Goal: Transaction & Acquisition: Purchase product/service

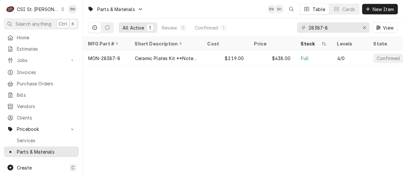
click at [131, 95] on div "Parts & Materials BW SH Table Cards New Item All Active 1 Review 0 Confirmed 1 …" at bounding box center [243, 88] width 320 height 176
drag, startPoint x: 337, startPoint y: 29, endPoint x: 290, endPoint y: 26, distance: 46.1
click at [290, 26] on div "All Active 1 Review 0 Confirmed 1 28387-8 View" at bounding box center [243, 27] width 310 height 18
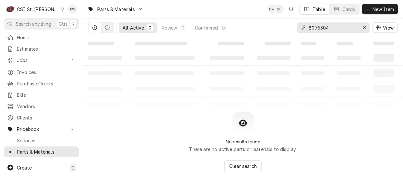
type input "8075304"
drag, startPoint x: 124, startPoint y: 112, endPoint x: 122, endPoint y: 105, distance: 8.0
click at [124, 112] on div "No results found There are no active parts or materials to display. Clear search" at bounding box center [243, 142] width 320 height 60
click at [375, 7] on span "New Item" at bounding box center [383, 9] width 24 height 7
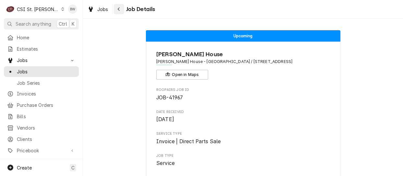
scroll to position [234, 0]
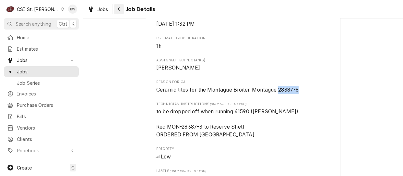
click at [119, 8] on icon "Navigate back" at bounding box center [118, 9] width 3 height 5
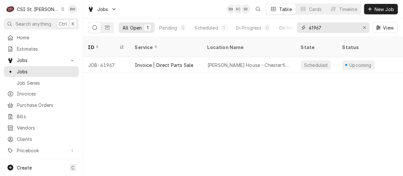
drag, startPoint x: 329, startPoint y: 30, endPoint x: 306, endPoint y: 28, distance: 22.5
click at [306, 28] on div "41967" at bounding box center [333, 27] width 73 height 10
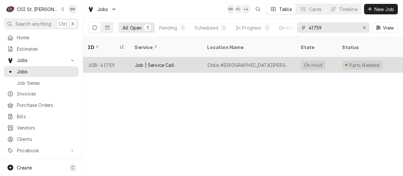
type input "41759"
click at [111, 57] on div "JOB-41759" at bounding box center [106, 65] width 47 height 16
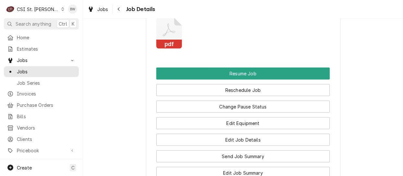
scroll to position [1070, 0]
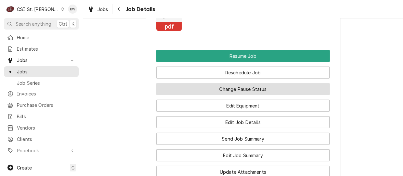
click at [240, 94] on button "Change Pause Status" at bounding box center [242, 89] width 173 height 12
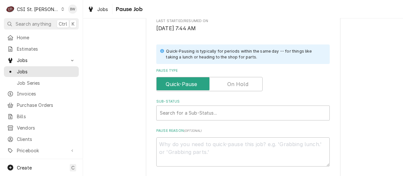
scroll to position [145, 0]
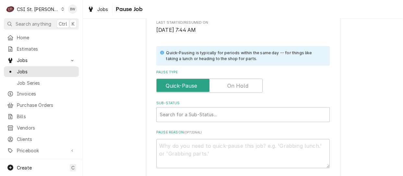
click at [227, 88] on label "Pause Type" at bounding box center [209, 85] width 106 height 14
click at [227, 88] on input "Pause Type" at bounding box center [209, 85] width 100 height 14
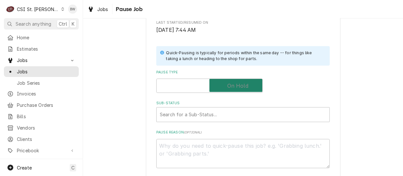
checkbox input "true"
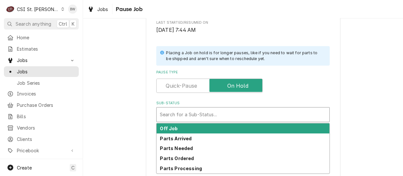
click at [193, 111] on div "Sub-Status" at bounding box center [243, 115] width 166 height 12
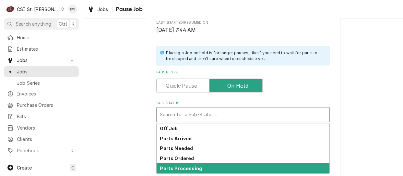
click at [176, 169] on strong "Parts Processing" at bounding box center [181, 168] width 42 height 6
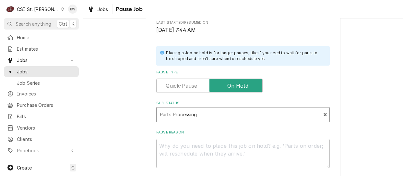
scroll to position [209, 0]
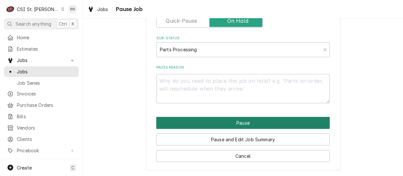
click at [218, 122] on button "Pause" at bounding box center [242, 123] width 173 height 12
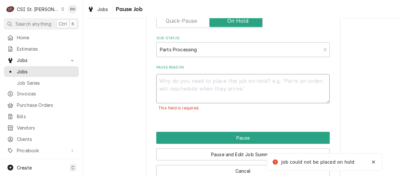
click at [160, 82] on textarea "Pause Reason" at bounding box center [242, 88] width 173 height 29
type textarea "x"
type textarea "R"
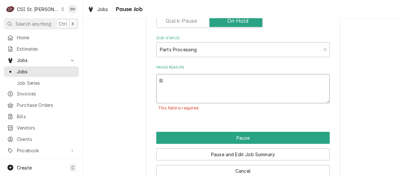
type textarea "x"
type textarea "Re"
type textarea "x"
type textarea "Res"
type textarea "x"
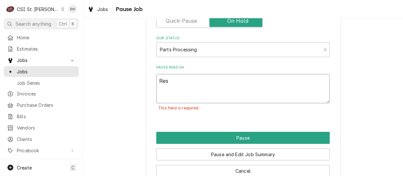
type textarea "Rese"
type textarea "x"
type textarea "Resea"
type textarea "x"
type textarea "Resear"
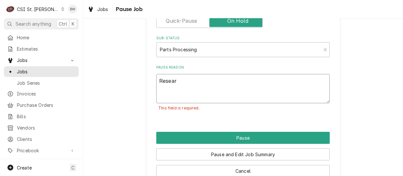
type textarea "x"
type textarea "Researc"
type textarea "x"
type textarea "Research"
type textarea "x"
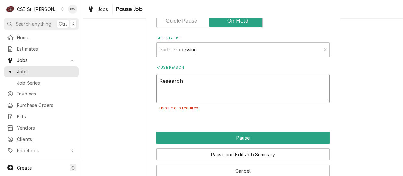
type textarea "Researchi"
type textarea "x"
type textarea "Researchin"
type textarea "x"
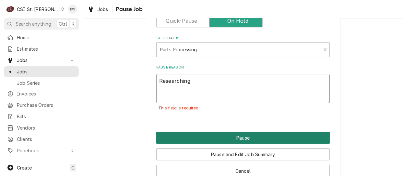
type textarea "Researching"
click at [226, 136] on button "Pause" at bounding box center [242, 138] width 173 height 12
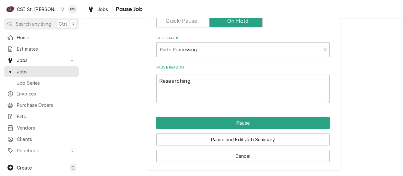
type textarea "x"
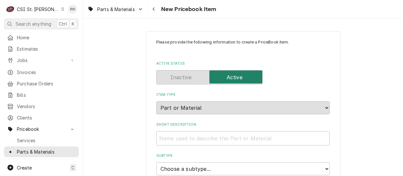
click at [166, 137] on input "Short Description" at bounding box center [242, 138] width 173 height 14
paste input "Relay, 24 Vac, DPDT, Omron"
type textarea "x"
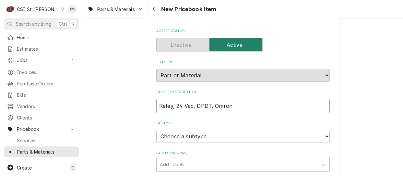
scroll to position [65, 0]
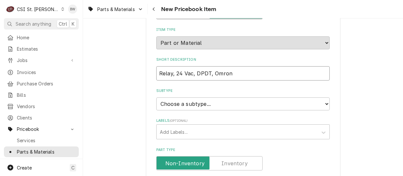
type input "Relay, 24 Vac, DPDT, Omron"
click at [173, 103] on select "Choose a subtype... [#2-DUAL] AFTERHRS-WH-CHG-2 [#2-DUAL] BEV-EQUIP [#2-DUAL] B…" at bounding box center [242, 103] width 173 height 13
select select "1"
click at [156, 97] on select "Choose a subtype... [#2-DUAL] AFTERHRS-WH-CHG-2 [#2-DUAL] BEV-EQUIP [#2-DUAL] B…" at bounding box center [242, 103] width 173 height 13
type textarea "x"
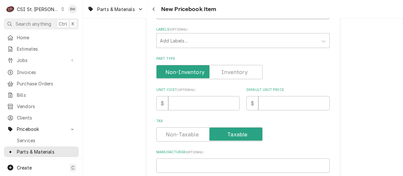
scroll to position [162, 0]
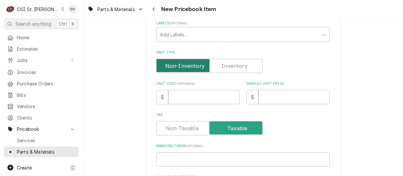
click at [220, 65] on input "Part Type" at bounding box center [209, 66] width 100 height 14
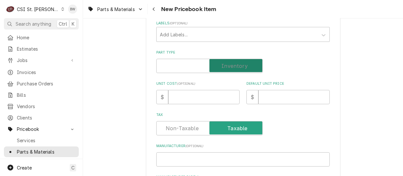
checkbox input "true"
click at [179, 96] on input "Unit Cost ( optional )" at bounding box center [203, 97] width 71 height 14
type textarea "x"
type input "3"
type textarea "x"
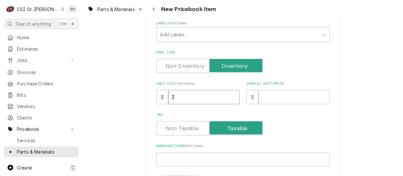
type input "38"
type textarea "x"
type input "38.4"
type textarea "x"
type input "38.46"
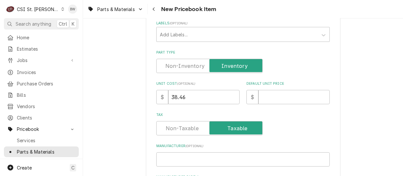
drag, startPoint x: 141, startPoint y: 110, endPoint x: 150, endPoint y: 110, distance: 8.8
click at [277, 96] on input "Default Unit Price" at bounding box center [293, 97] width 71 height 14
type textarea "x"
type input "6"
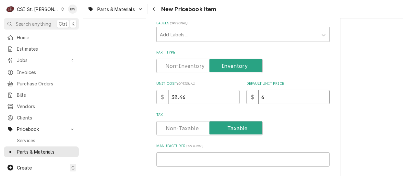
type textarea "x"
type input "69"
type textarea "x"
type input "69.9"
type textarea "x"
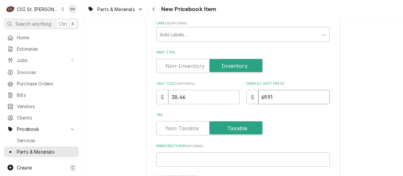
type input "69.91"
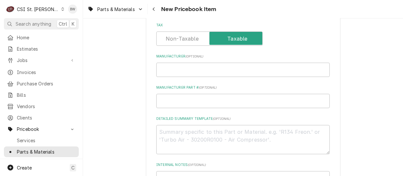
scroll to position [259, 0]
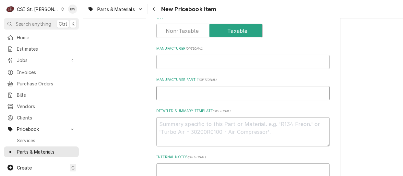
click at [172, 90] on input "Manufacturer Part # ( optional )" at bounding box center [242, 93] width 173 height 14
type textarea "x"
type input "F"
type textarea "x"
type input "FR"
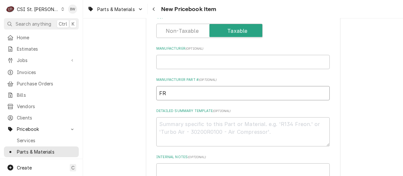
type textarea "x"
type input "FRY"
type textarea "x"
type input "FRY-"
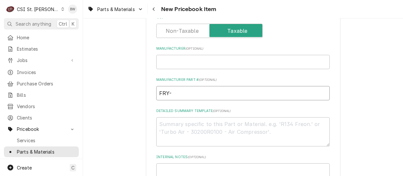
click at [174, 92] on input "FRY-" at bounding box center [242, 93] width 173 height 14
type textarea "x"
type input "FRY-8"
type textarea "x"
type input "FRY-80"
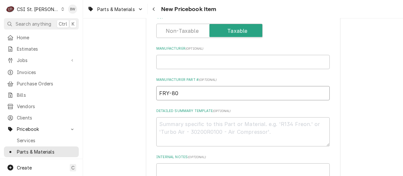
type textarea "x"
type input "FRY-807"
type textarea "x"
type input "FRY-8075"
type textarea "x"
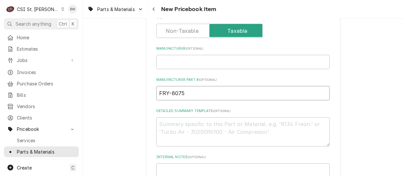
type input "FRY-80753"
type textarea "x"
type input "FRY-8075304"
type textarea "x"
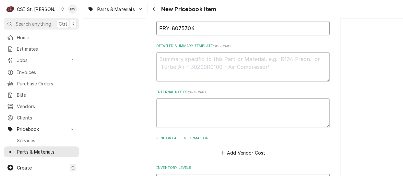
scroll to position [357, 0]
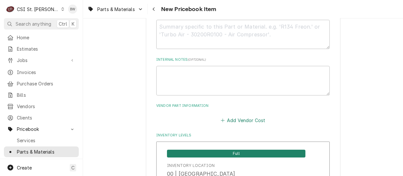
type input "FRY-8075304"
click at [230, 119] on button "Add Vendor Cost" at bounding box center [242, 119] width 47 height 9
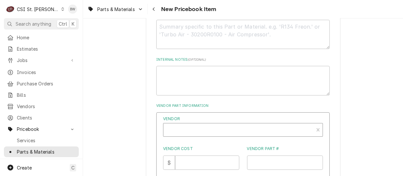
type textarea "x"
click at [182, 127] on div "Vendor" at bounding box center [239, 132] width 144 height 16
click at [184, 127] on input "partss town" at bounding box center [183, 130] width 33 height 14
type input "parts town"
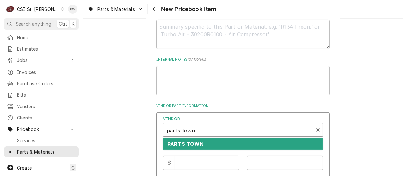
click at [185, 141] on strong "PARTS TOWN" at bounding box center [185, 143] width 37 height 6
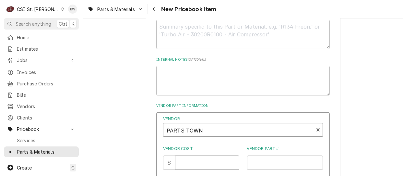
click at [185, 160] on input "Vendor Cost" at bounding box center [207, 162] width 64 height 14
type input "38.46"
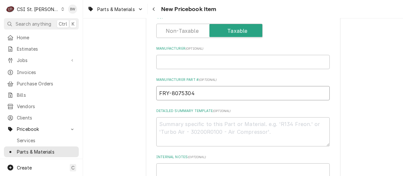
drag, startPoint x: 194, startPoint y: 91, endPoint x: 115, endPoint y: 89, distance: 78.8
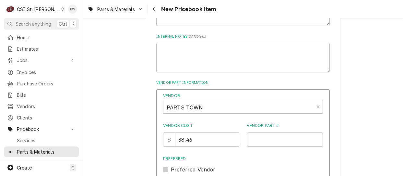
scroll to position [389, 0]
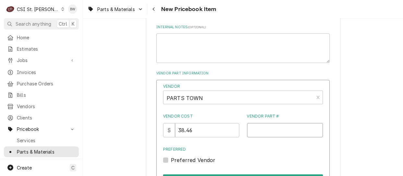
click at [249, 128] on input "Vendor Part #" at bounding box center [285, 130] width 76 height 14
paste input "FRY-8075304"
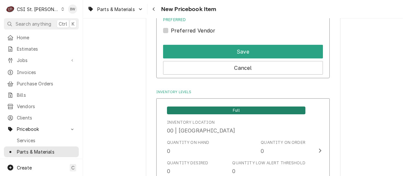
scroll to position [519, 0]
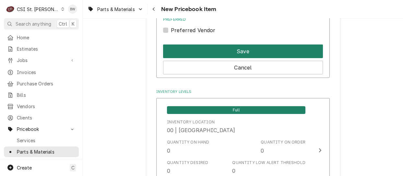
type input "FRY-8075304"
click at [238, 48] on button "Save" at bounding box center [243, 51] width 160 height 14
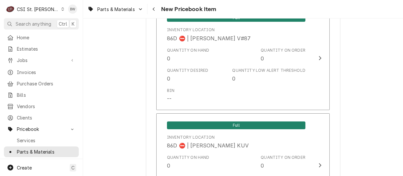
scroll to position [5460, 0]
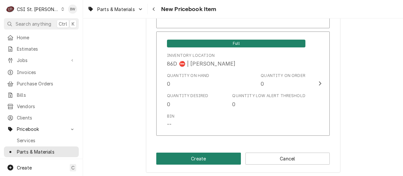
click at [198, 153] on button "Create" at bounding box center [198, 158] width 85 height 12
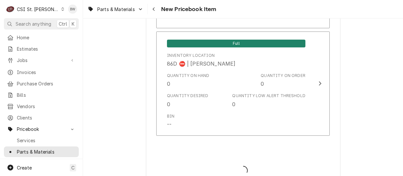
type textarea "x"
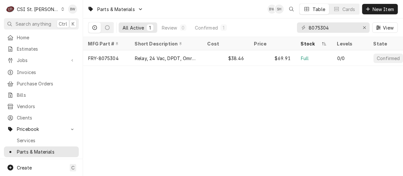
click at [109, 97] on div "Parts & Materials BW SH Table Cards New Item All Active 1 Review 0 Confirmed 1 …" at bounding box center [243, 88] width 320 height 176
drag, startPoint x: 332, startPoint y: 27, endPoint x: 293, endPoint y: 27, distance: 39.2
click at [293, 27] on div "All Active 1 Review 0 Confirmed 1 8075304 View" at bounding box center [243, 27] width 310 height 18
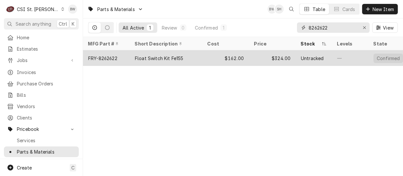
type input "8262622"
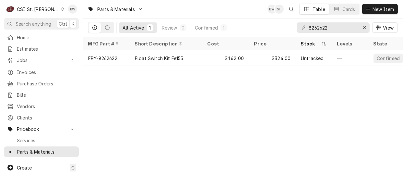
click at [152, 110] on div "Parts & Materials BW SH Table Cards New Item All Active 1 Review 0 Confirmed 1 …" at bounding box center [243, 88] width 320 height 176
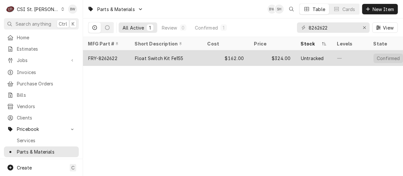
click at [122, 58] on div "FRY-8262622" at bounding box center [106, 58] width 47 height 16
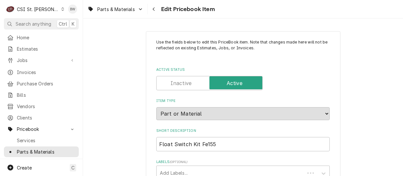
type textarea "x"
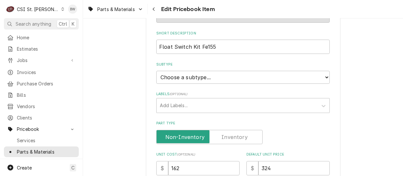
scroll to position [130, 0]
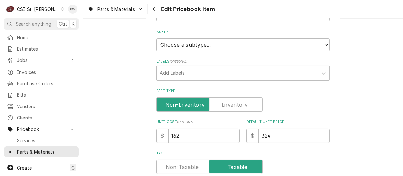
click at [239, 102] on label "Part Type" at bounding box center [209, 104] width 106 height 14
click at [239, 102] on input "Part Type" at bounding box center [209, 104] width 100 height 14
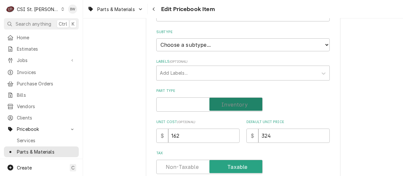
checkbox input "true"
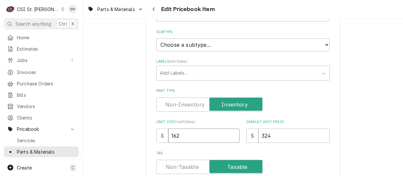
drag, startPoint x: 193, startPoint y: 131, endPoint x: 149, endPoint y: 131, distance: 43.4
type textarea "x"
type input "3"
type textarea "x"
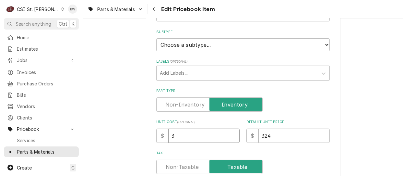
type input "31"
type textarea "x"
type input "3"
type textarea "x"
type input "35"
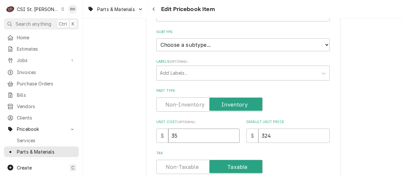
type textarea "x"
type input "351"
type textarea "x"
type input "351.8"
type textarea "x"
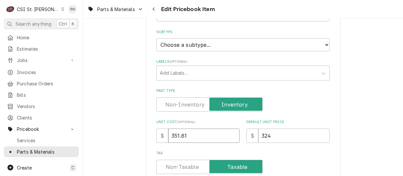
type input "351.81"
drag, startPoint x: 272, startPoint y: 138, endPoint x: 244, endPoint y: 136, distance: 28.0
click at [247, 136] on div "$ 324" at bounding box center [287, 135] width 83 height 14
type textarea "x"
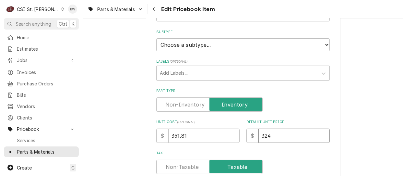
type input "6"
type textarea "x"
type input "63"
type textarea "x"
type input "639"
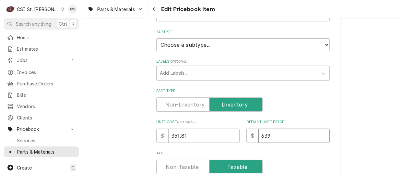
type textarea "x"
type input "639.6"
type textarea "x"
type input "639.64"
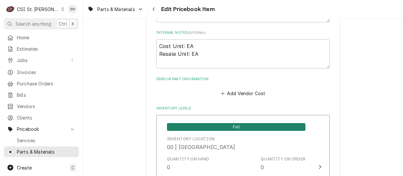
scroll to position [421, 0]
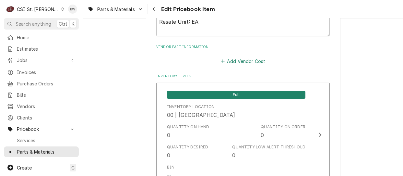
click at [238, 59] on button "Add Vendor Cost" at bounding box center [242, 61] width 47 height 9
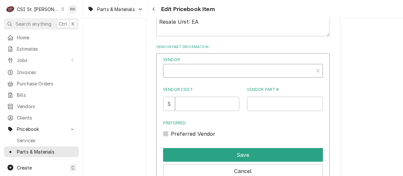
type textarea "x"
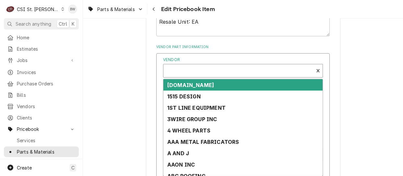
click at [190, 71] on div "Vendor" at bounding box center [239, 73] width 144 height 16
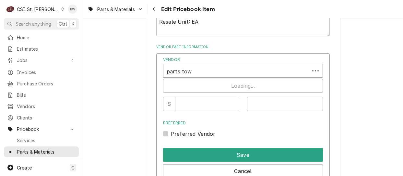
type input "parts town"
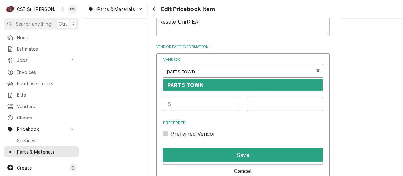
click at [180, 82] on strong "PARTS TOWN" at bounding box center [185, 85] width 37 height 6
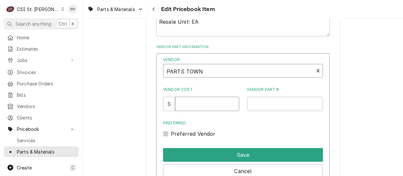
click at [189, 99] on input "Vendor Cost" at bounding box center [207, 104] width 64 height 14
type input "351.81"
click at [282, 102] on input "Vendor Part #" at bounding box center [285, 104] width 76 height 14
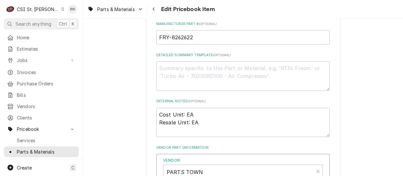
scroll to position [292, 0]
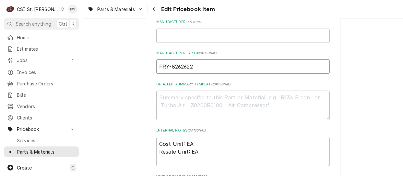
drag, startPoint x: 198, startPoint y: 71, endPoint x: 146, endPoint y: 77, distance: 53.0
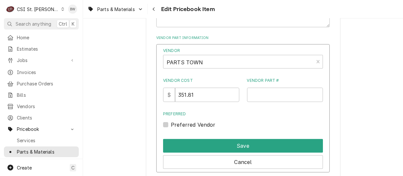
scroll to position [454, 0]
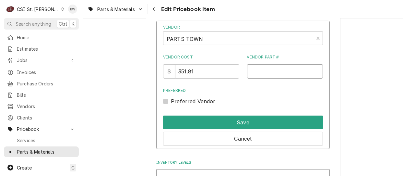
click at [256, 70] on input "Vendor Part #" at bounding box center [285, 71] width 76 height 14
paste input "FRY-8262622"
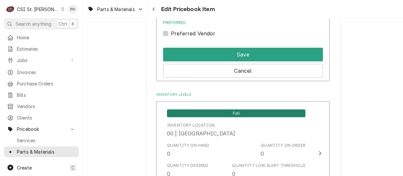
scroll to position [551, 0]
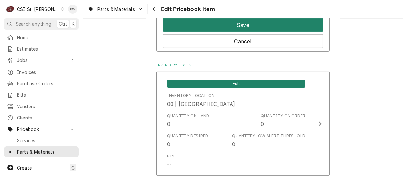
type input "FRY-8262622"
click at [224, 24] on button "Save" at bounding box center [243, 25] width 160 height 14
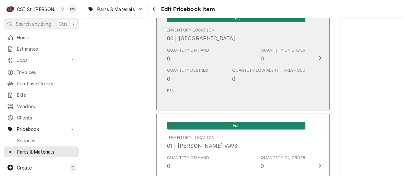
scroll to position [5565, 0]
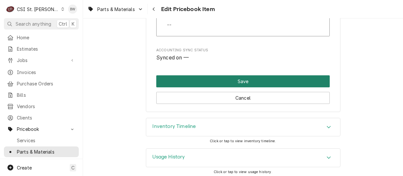
click at [205, 79] on button "Save" at bounding box center [242, 81] width 173 height 12
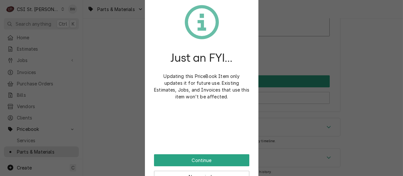
type textarea "x"
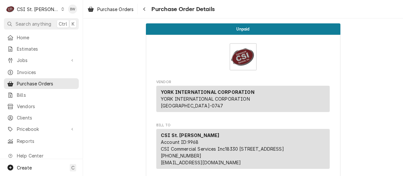
scroll to position [713, 0]
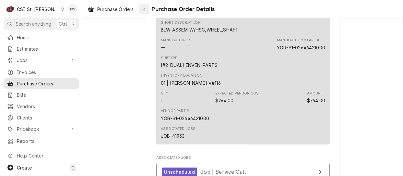
click at [143, 8] on div "Navigate back" at bounding box center [144, 9] width 6 height 6
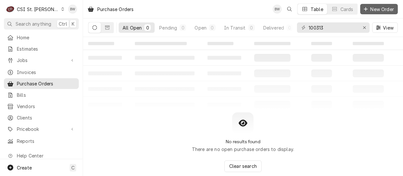
click at [375, 9] on span "New Order" at bounding box center [382, 9] width 26 height 7
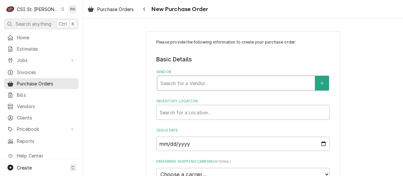
click at [169, 84] on div "Vendor" at bounding box center [235, 83] width 151 height 12
type input "parts town"
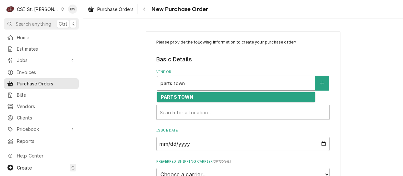
click at [174, 96] on strong "PARTS TOWN" at bounding box center [177, 97] width 33 height 6
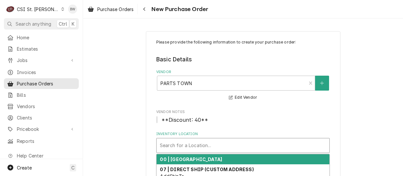
click at [176, 142] on div "Inventory Location" at bounding box center [243, 145] width 166 height 12
click at [186, 161] on strong "00 | STL WAREHOUSE" at bounding box center [191, 159] width 62 height 6
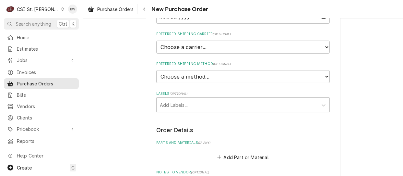
scroll to position [195, 0]
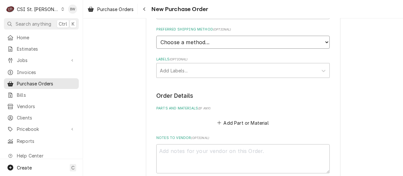
click at [175, 42] on select "Choose a method... Ground Next Day Early AM Next Day Air 2 Day Air Other" at bounding box center [242, 42] width 173 height 13
select select "1"
click at [156, 36] on select "Choose a method... Ground Next Day Early AM Next Day Air 2 Day Air Other" at bounding box center [242, 42] width 173 height 13
type textarea "x"
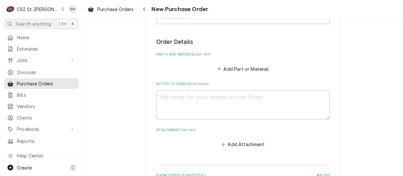
scroll to position [259, 0]
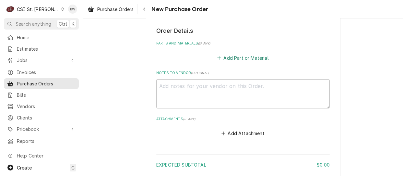
click at [226, 57] on button "Add Part or Material" at bounding box center [242, 57] width 53 height 9
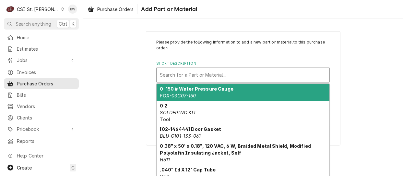
click at [181, 75] on div "Short Description" at bounding box center [243, 75] width 166 height 12
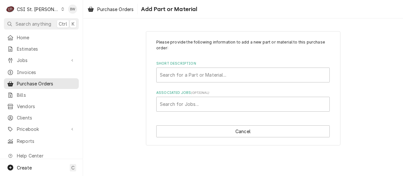
click at [129, 90] on div "Please provide the following information to add a new part or material to this …" at bounding box center [243, 88] width 320 height 126
click at [177, 78] on div "Short Description" at bounding box center [243, 75] width 166 height 12
type input "8262622"
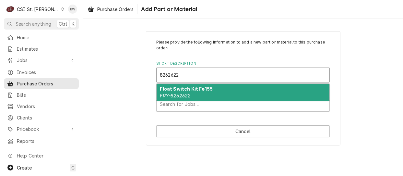
click at [177, 90] on strong "Float Switch Kit Fe155" at bounding box center [186, 89] width 53 height 6
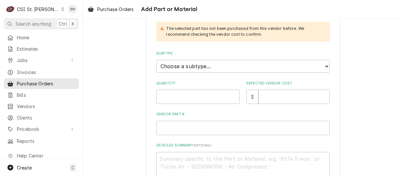
scroll to position [130, 0]
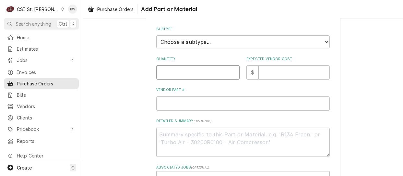
click at [169, 75] on input "Quantity" at bounding box center [197, 72] width 83 height 14
type textarea "x"
type input "1"
click at [260, 70] on input "Expected Vendor Cost" at bounding box center [293, 72] width 71 height 14
type textarea "x"
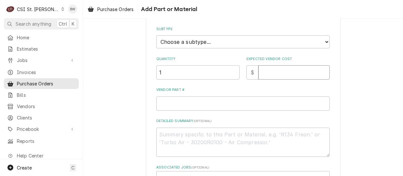
type input "3"
type textarea "x"
type input "35"
type textarea "x"
type input "351"
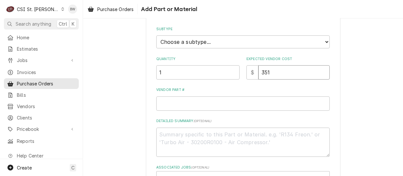
type textarea "x"
type input "351.8"
type textarea "x"
type input "351.81"
click at [170, 101] on input "Vendor Part #" at bounding box center [242, 103] width 173 height 14
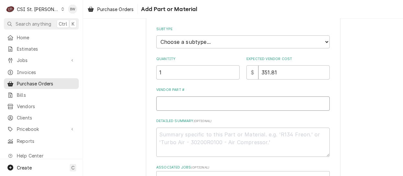
type textarea "x"
type input "F"
type textarea "x"
type input "FR"
type textarea "x"
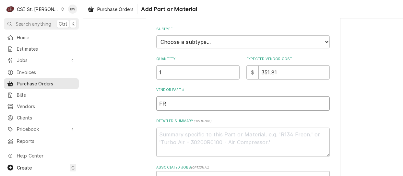
type input "FRY"
type textarea "x"
type input "FRY-"
type textarea "x"
type input "FRY-8"
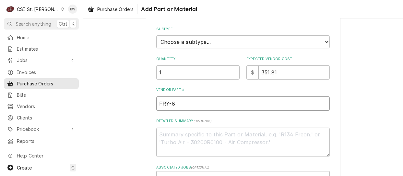
type textarea "x"
type input "FRY-82"
type textarea "x"
type input "FRY-826"
type textarea "x"
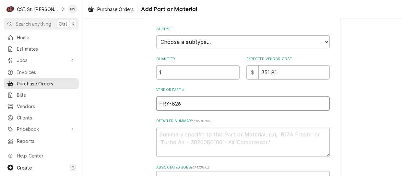
type input "FRY-8262"
type textarea "x"
type input "FRY-82626"
type textarea "x"
type input "FRY-826262"
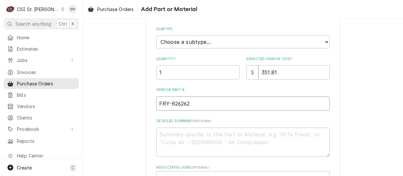
type textarea "x"
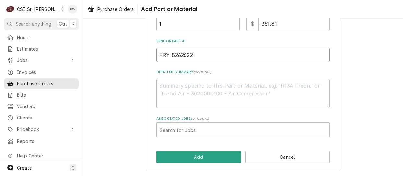
scroll to position [179, 0]
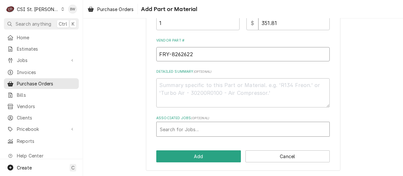
type input "FRY-8262622"
click at [188, 128] on div "Associated Jobs" at bounding box center [243, 129] width 166 height 12
type input "41759"
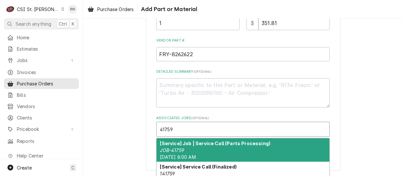
click at [186, 150] on div "[Service] Job | Service Call (Parts Processing) JOB-41759 Fri, Aug 22nd, 2025 -…" at bounding box center [243, 150] width 173 height 24
type textarea "x"
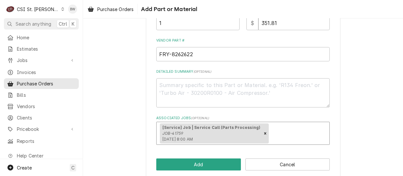
scroll to position [187, 0]
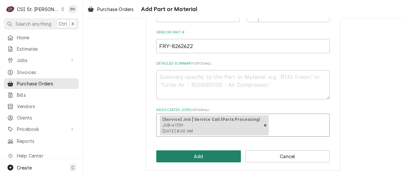
click at [191, 154] on button "Add" at bounding box center [198, 156] width 85 height 12
type textarea "x"
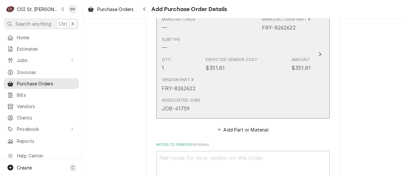
scroll to position [292, 0]
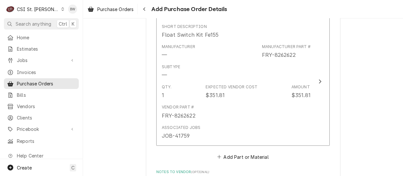
click at [141, 90] on div "Please provide the following information to create your purchase order: Basic D…" at bounding box center [243, 31] width 320 height 594
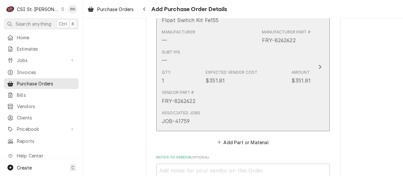
scroll to position [324, 0]
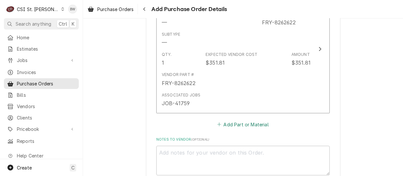
click at [237, 123] on button "Add Part or Material" at bounding box center [242, 124] width 53 height 9
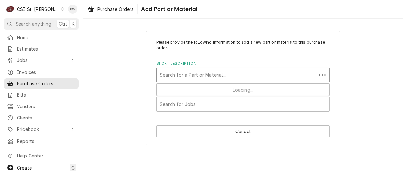
click at [179, 73] on div "Short Description" at bounding box center [236, 75] width 153 height 12
type input "8075304"
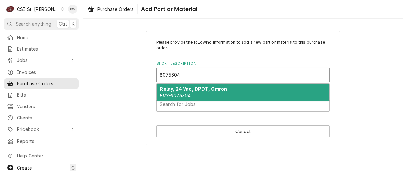
click at [176, 89] on strong "Relay, 24 Vac, DPDT, Omron" at bounding box center [193, 89] width 67 height 6
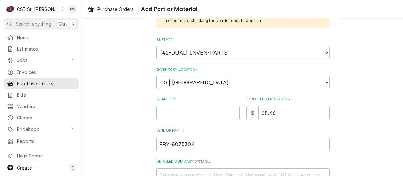
scroll to position [162, 0]
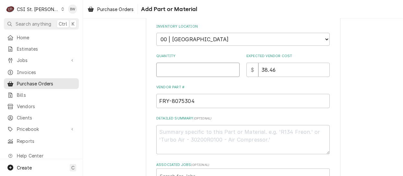
click at [165, 68] on input "Quantity" at bounding box center [197, 70] width 83 height 14
type textarea "x"
type input "1"
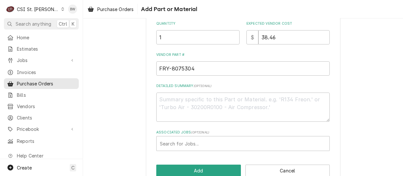
scroll to position [208, 0]
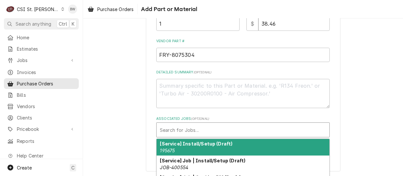
click at [181, 126] on div "Associated Jobs" at bounding box center [243, 130] width 166 height 12
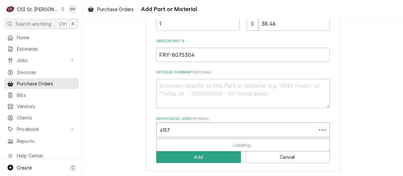
type input "41579"
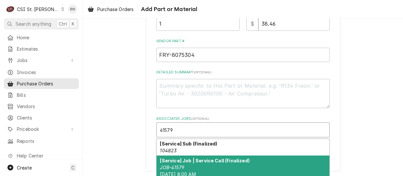
click at [175, 160] on strong "[Service] Job | Service Call (Finalized)" at bounding box center [204, 161] width 89 height 6
type textarea "x"
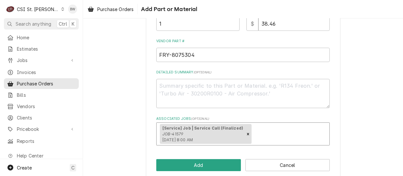
scroll to position [216, 0]
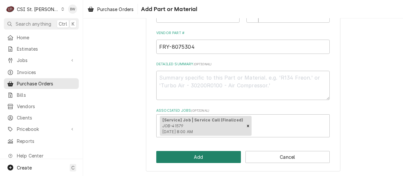
click at [184, 157] on button "Add" at bounding box center [198, 157] width 85 height 12
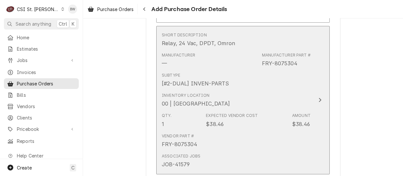
scroll to position [446, 0]
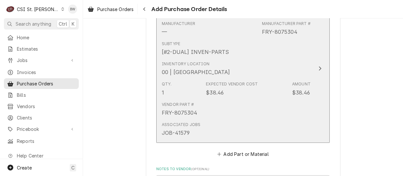
click at [201, 108] on div "Vendor Part # FRY-8075304" at bounding box center [236, 109] width 149 height 20
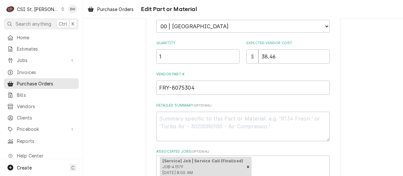
scroll to position [194, 0]
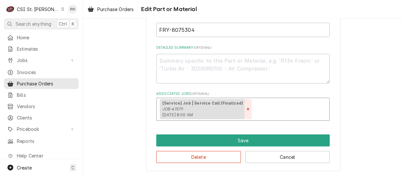
click at [246, 108] on icon "Remove [object Object]" at bounding box center [248, 109] width 5 height 5
type textarea "x"
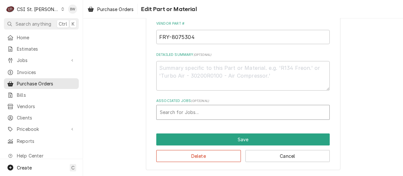
scroll to position [186, 0]
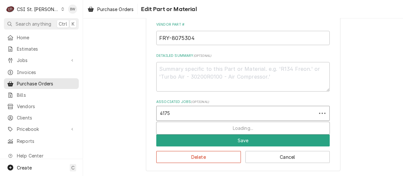
type input "41759"
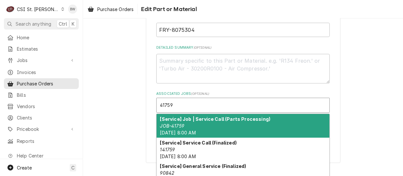
click at [178, 127] on em "JOB-41759" at bounding box center [172, 126] width 24 height 6
type textarea "x"
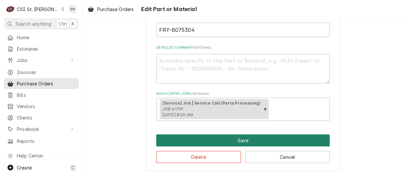
click at [188, 144] on button "Save" at bounding box center [242, 140] width 173 height 12
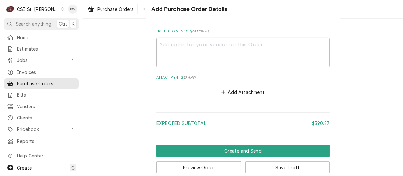
scroll to position [595, 0]
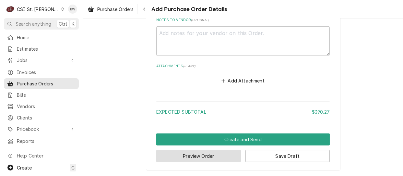
click at [184, 155] on button "Preview Order" at bounding box center [198, 156] width 85 height 12
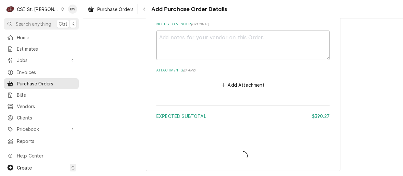
type textarea "x"
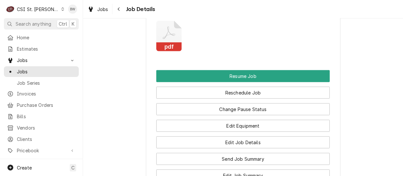
scroll to position [1070, 0]
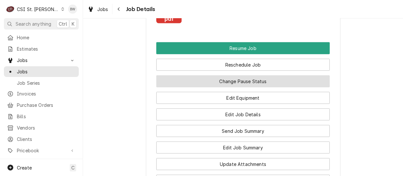
click at [234, 86] on button "Change Pause Status" at bounding box center [242, 81] width 173 height 12
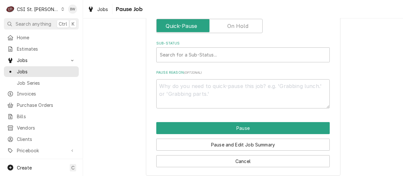
scroll to position [209, 0]
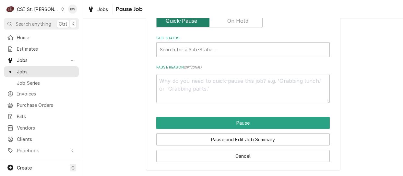
click at [225, 26] on input "Pause Type" at bounding box center [209, 21] width 100 height 14
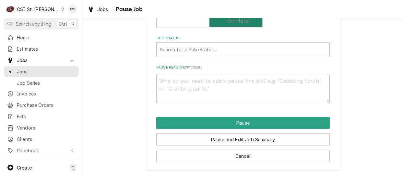
checkbox input "true"
click at [193, 45] on div "Sub-Status" at bounding box center [243, 50] width 166 height 12
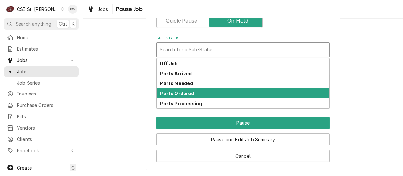
click at [179, 92] on strong "Parts Ordered" at bounding box center [177, 93] width 34 height 6
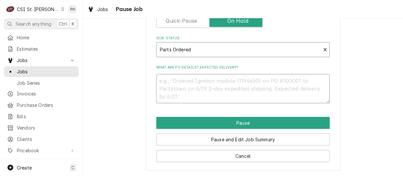
click at [173, 78] on textarea "What are PO details? Expected delivery?" at bounding box center [242, 88] width 173 height 29
type textarea "x"
type textarea "P"
type textarea "x"
type textarea "PO"
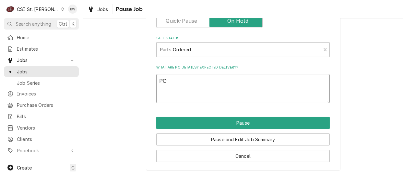
type textarea "x"
type textarea "PO4"
type textarea "x"
type textarea "PO401"
type textarea "x"
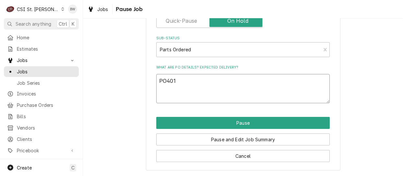
type textarea "PO401"
type textarea "x"
type textarea "PO40114"
type textarea "x"
type textarea "PO401140"
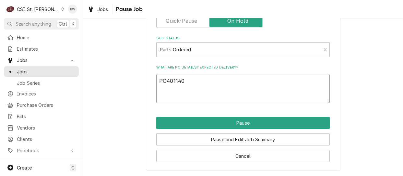
type textarea "x"
type textarea "PO40114"
type textarea "x"
type textarea "PO4011"
type textarea "x"
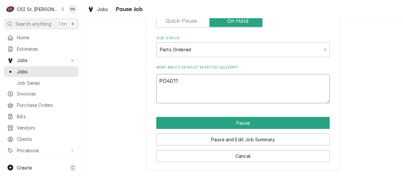
type textarea "PO40110"
type textarea "x"
type textarea "PO401104"
type textarea "x"
type textarea "PO401104."
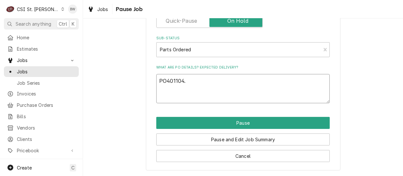
type textarea "x"
type textarea "PO401104."
click at [201, 81] on textarea "PO401104." at bounding box center [242, 88] width 173 height 29
type textarea "x"
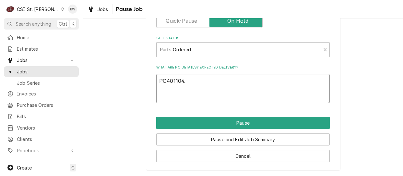
type textarea "PO401104. 8"
type textarea "x"
type textarea "PO401104. 80"
type textarea "x"
type textarea "PO401104. 807"
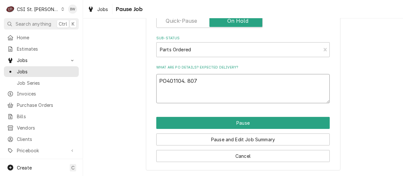
type textarea "x"
type textarea "PO401104. 8075"
type textarea "x"
type textarea "PO401104. 80753"
type textarea "x"
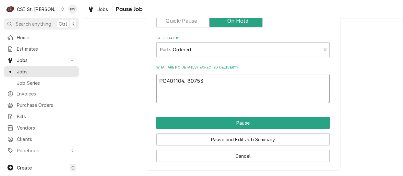
type textarea "PO401104. 807530"
type textarea "x"
type textarea "PO401104. 8075304"
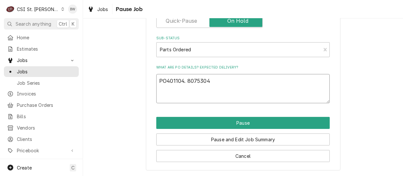
click at [215, 80] on textarea "PO401104. 8075304" at bounding box center [242, 88] width 173 height 29
type textarea "x"
type textarea "PO401104. 8075304,"
type textarea "x"
type textarea "PO401104. 8075304,"
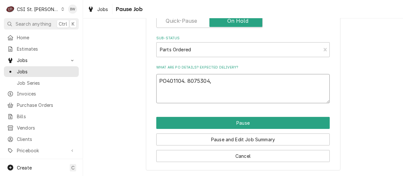
type textarea "x"
type textarea "PO401104. 8075304, 8"
type textarea "x"
type textarea "PO401104. 8075304, 82"
type textarea "x"
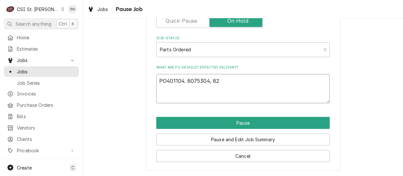
type textarea "PO401104. 8075304, 826"
type textarea "x"
type textarea "PO401104. 8075304, 8262"
type textarea "x"
type textarea "PO401104. 8075304, 82626"
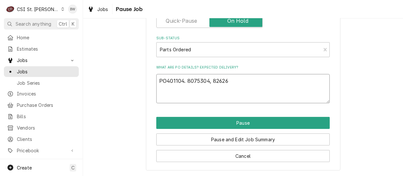
type textarea "x"
type textarea "PO401104. 8075304, 826262"
type textarea "x"
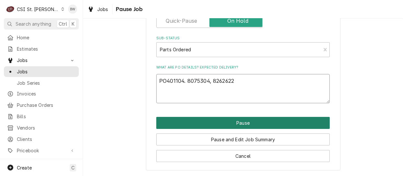
type textarea "PO401104. 8075304, 8262622"
click at [214, 118] on button "Pause" at bounding box center [242, 123] width 173 height 12
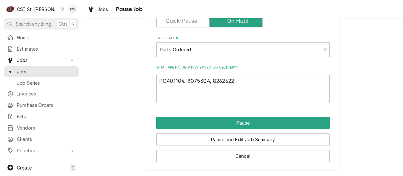
type textarea "x"
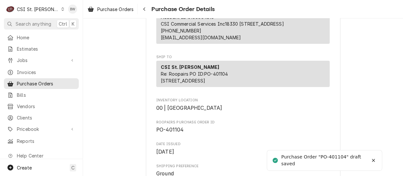
scroll to position [130, 0]
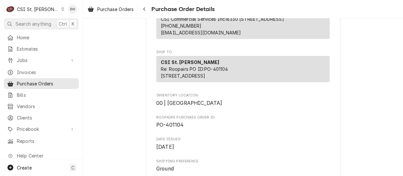
click at [38, 10] on div "CSI St. [PERSON_NAME]" at bounding box center [38, 9] width 42 height 7
click at [38, 10] on html "C CSI [GEOGRAPHIC_DATA] BW Search anything Ctrl K Home Estimates Jobs Jobs Job …" at bounding box center [201, 88] width 403 height 176
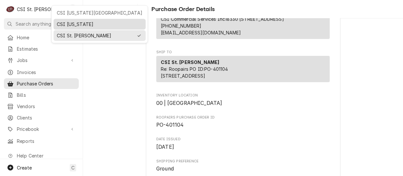
click at [85, 22] on div "CSI [US_STATE]" at bounding box center [100, 24] width 86 height 7
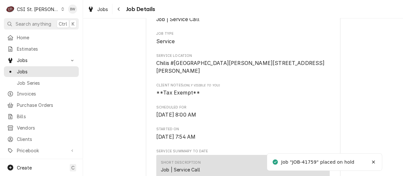
scroll to position [130, 0]
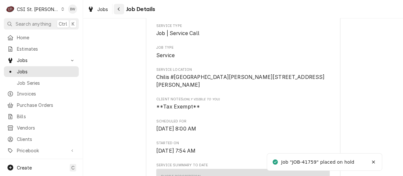
click at [118, 9] on icon "Navigate back" at bounding box center [119, 9] width 2 height 4
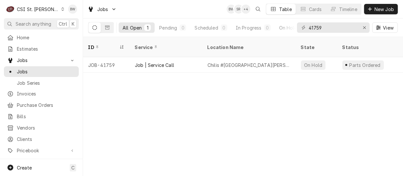
click at [105, 104] on div "ID Service Location Name State Status Labels Techs Date Received Client Locatio…" at bounding box center [243, 106] width 320 height 139
click at [135, 14] on div "Jobs BW KJ + 6 Table Cards Timeline New Job" at bounding box center [243, 9] width 320 height 18
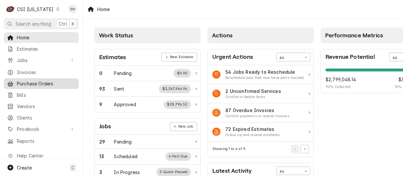
drag, startPoint x: 0, startPoint y: 0, endPoint x: 32, endPoint y: 79, distance: 85.8
click at [32, 80] on span "Purchase Orders" at bounding box center [46, 83] width 59 height 7
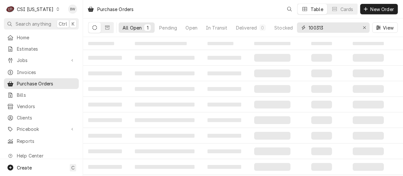
click at [327, 28] on input "100313" at bounding box center [333, 27] width 49 height 10
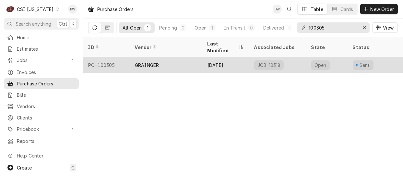
type input "100305"
click at [113, 57] on div "PO-100305" at bounding box center [106, 65] width 47 height 16
click at [112, 57] on div "PO-100305" at bounding box center [106, 65] width 47 height 16
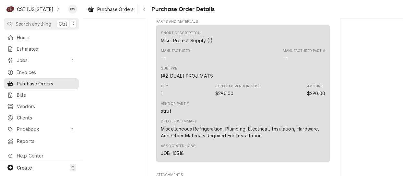
scroll to position [389, 0]
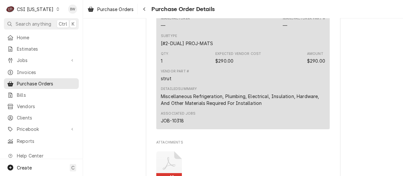
click at [218, 49] on div "Subtype [#2-DUAL] PROJ-MATS" at bounding box center [243, 40] width 164 height 18
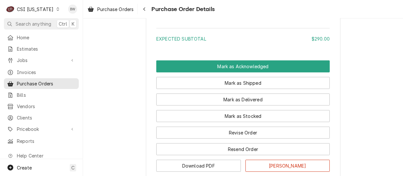
scroll to position [616, 0]
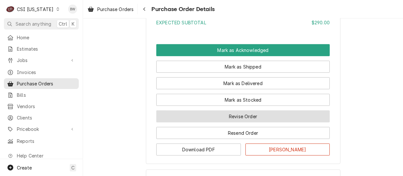
click at [207, 122] on button "Revise Order" at bounding box center [242, 116] width 173 height 12
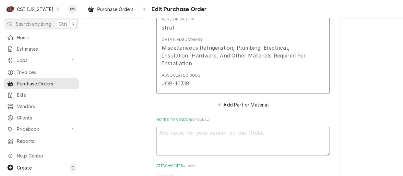
scroll to position [421, 0]
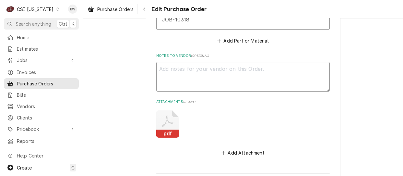
click at [168, 71] on textarea "Notes to Vendor ( optional )" at bounding box center [242, 76] width 173 height 29
type textarea "x"
type textarea "S"
type textarea "x"
type textarea "St"
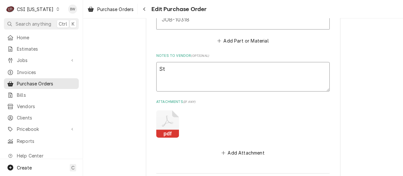
type textarea "x"
type textarea "Str"
type textarea "x"
type textarea "Stru"
type textarea "x"
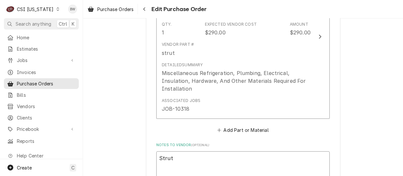
scroll to position [324, 0]
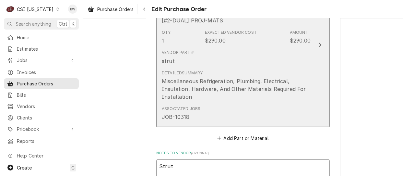
type textarea "Strut"
click at [199, 98] on div "Miscellaneous Refrigeration, Plumbing, Electrical, Insulation, Hardware, And Ot…" at bounding box center [236, 88] width 149 height 23
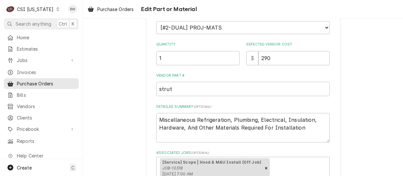
scroll to position [130, 0]
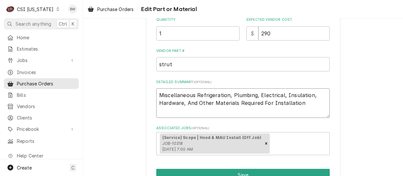
click at [300, 103] on textarea "Miscellaneous Refrigeration, Plumbing, Electrical, Insulation, Hardware, And Ot…" at bounding box center [242, 102] width 173 height 29
type textarea "x"
type textarea "Miscellaneous Refrigeration, Plumbing, Electrical, Insulation, Hardware, And Ot…"
type textarea "x"
type textarea "Miscellaneous Refrigeration, Plumbing, Electrical, Insulation, Hardware, And Ot…"
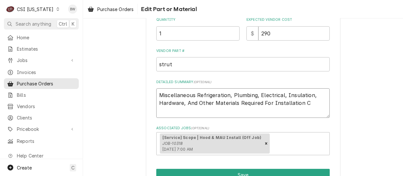
type textarea "x"
type textarea "Miscellaneous Refrigeration, Plumbing, Electrical, Insulation, Hardware, And Ot…"
type textarea "x"
type textarea "Miscellaneous Refrigeration, Plumbing, Electrical, Insulation, Hardware, And Ot…"
type textarea "x"
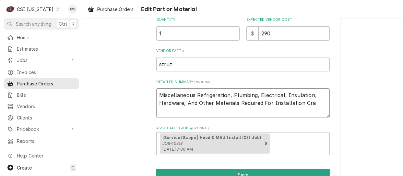
type textarea "Miscellaneous Refrigeration, Plumbing, Electrical, Insulation, Hardware, And Ot…"
type textarea "x"
type textarea "Miscellaneous Refrigeration, Plumbing, Electrical, Insulation, Hardware, And Ot…"
click at [141, 140] on div "Use the fields below to edit this part or material: Short Description Misc. Pro…" at bounding box center [243, 53] width 320 height 315
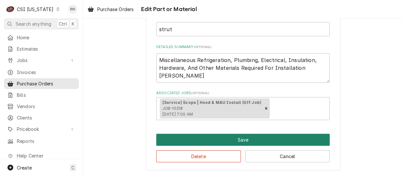
click at [188, 140] on button "Save" at bounding box center [242, 140] width 173 height 12
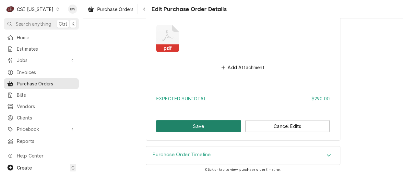
scroll to position [475, 0]
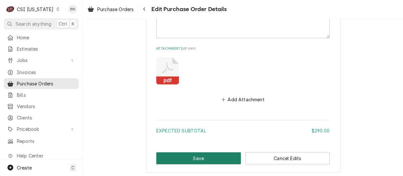
click at [188, 155] on button "Save" at bounding box center [198, 158] width 85 height 12
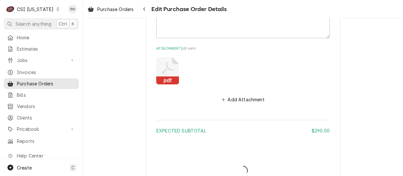
type textarea "x"
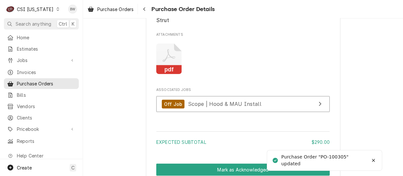
scroll to position [616, 0]
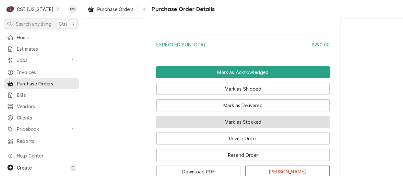
click at [191, 128] on button "Mark as Stocked" at bounding box center [242, 122] width 173 height 12
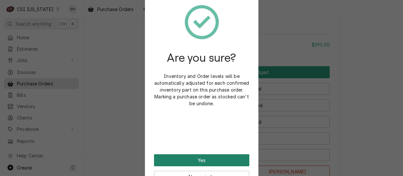
click at [192, 156] on button "Yes" at bounding box center [201, 160] width 95 height 12
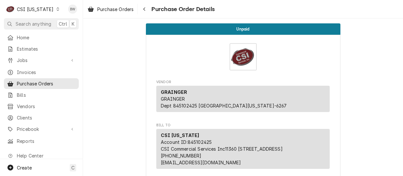
click at [39, 7] on div "CSI [US_STATE]" at bounding box center [35, 9] width 37 height 7
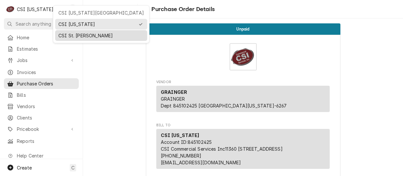
click at [71, 36] on div "CSI St. Louis" at bounding box center [101, 35] width 86 height 7
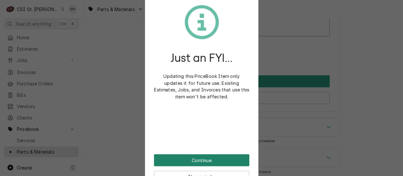
click at [198, 158] on button "Continue" at bounding box center [201, 160] width 95 height 12
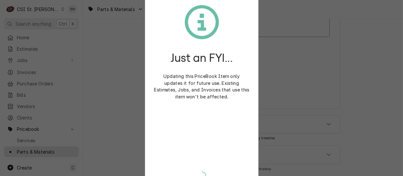
scroll to position [5561, 0]
type textarea "x"
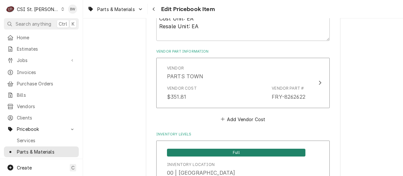
scroll to position [421, 0]
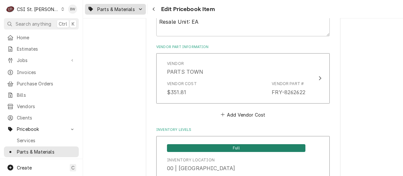
click at [119, 7] on span "Parts & Materials" at bounding box center [116, 9] width 38 height 7
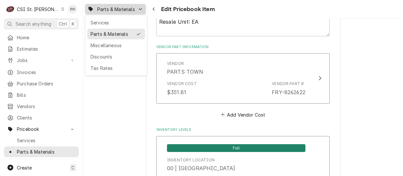
click at [156, 8] on html "C CSI St. Louis BW Search anything Ctrl K Home Estimates Jobs Jobs Job Series I…" at bounding box center [201, 88] width 403 height 176
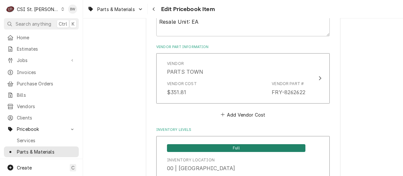
click at [156, 8] on div "Navigate back" at bounding box center [154, 9] width 6 height 6
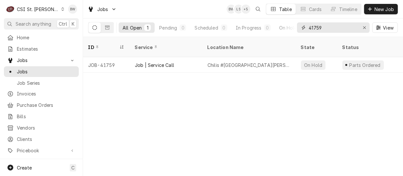
drag, startPoint x: 321, startPoint y: 27, endPoint x: 306, endPoint y: 27, distance: 14.9
click at [306, 27] on div "41759" at bounding box center [333, 27] width 73 height 10
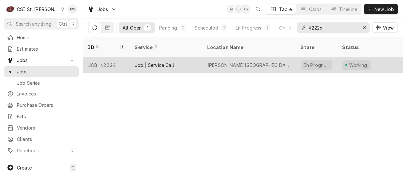
type input "42226"
click at [106, 58] on div "JOB-42226" at bounding box center [106, 65] width 47 height 16
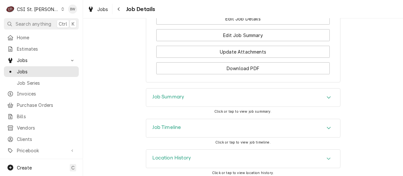
scroll to position [859, 0]
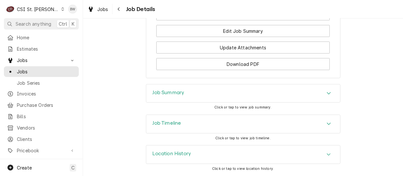
click at [153, 92] on h3 "Job Summary" at bounding box center [169, 92] width 32 height 6
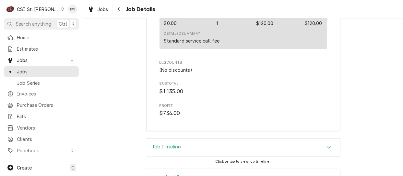
scroll to position [2153, 0]
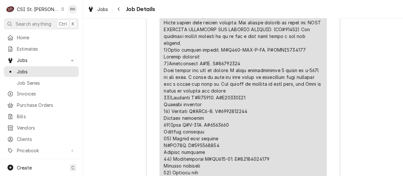
scroll to position [1602, 0]
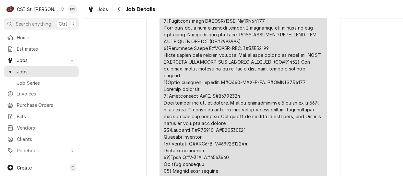
click at [134, 64] on div "Job Summary Roopairs Job ID JOB-42226 Service Type Job | Service Call Job Type …" at bounding box center [243, 2] width 320 height 1325
